Goal: Book appointment/travel/reservation

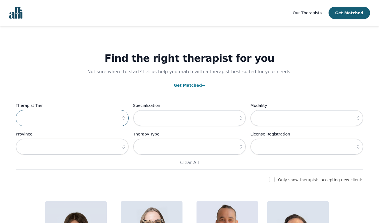
click at [81, 115] on input "text" at bounding box center [72, 118] width 113 height 16
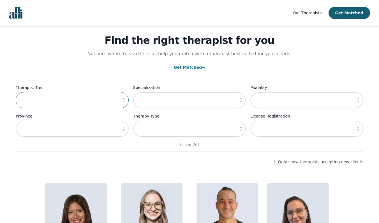
scroll to position [19, 0]
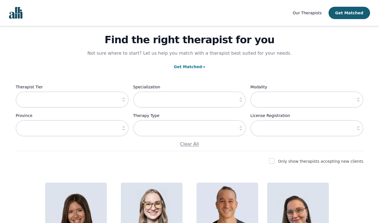
click at [128, 102] on button "button" at bounding box center [124, 99] width 10 height 16
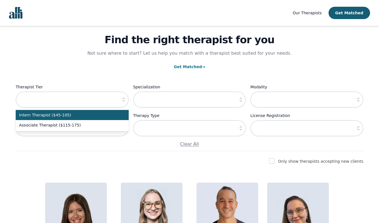
click at [107, 113] on span "Intern Therapist ($45-105)" at bounding box center [69, 115] width 100 height 6
type input "Intern Therapist ($45-105)"
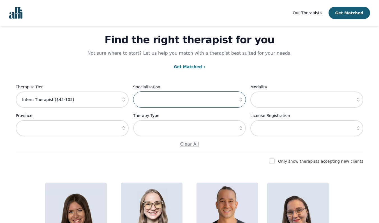
click at [174, 104] on input "text" at bounding box center [189, 99] width 113 height 16
click at [240, 99] on icon "button" at bounding box center [241, 100] width 2 height 4
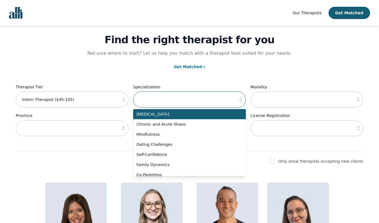
scroll to position [355, 0]
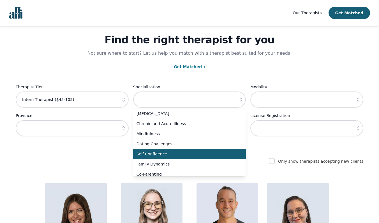
click at [171, 152] on span "Self-Confidence" at bounding box center [187, 154] width 100 height 6
type input "Self-Confidence"
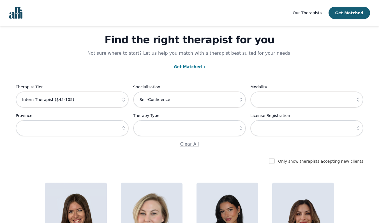
click at [122, 130] on icon "button" at bounding box center [124, 128] width 6 height 6
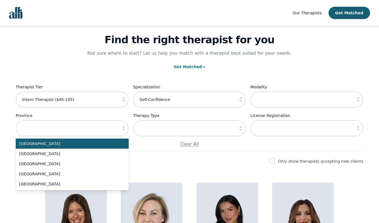
click at [240, 127] on icon "button" at bounding box center [241, 128] width 6 height 6
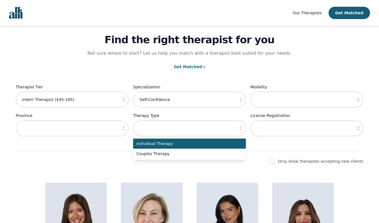
click at [218, 146] on span "Individual Therapy" at bounding box center [187, 144] width 100 height 6
type input "Individual Therapy"
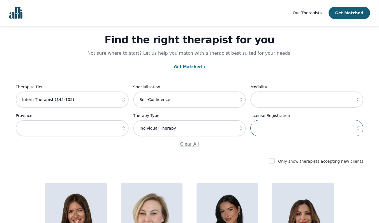
click at [293, 127] on input "text" at bounding box center [307, 128] width 113 height 16
click at [359, 129] on icon "button" at bounding box center [359, 128] width 6 height 6
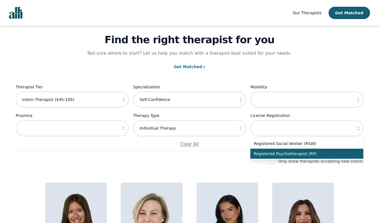
click at [303, 154] on span "Registered Psychotherapist (RP)" at bounding box center [304, 154] width 100 height 6
type input "Registered Psychotherapist (RP)"
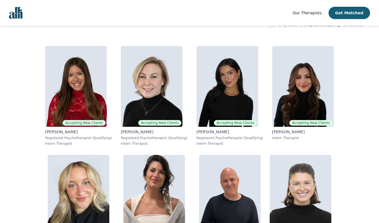
scroll to position [124, 0]
